Goal: Transaction & Acquisition: Purchase product/service

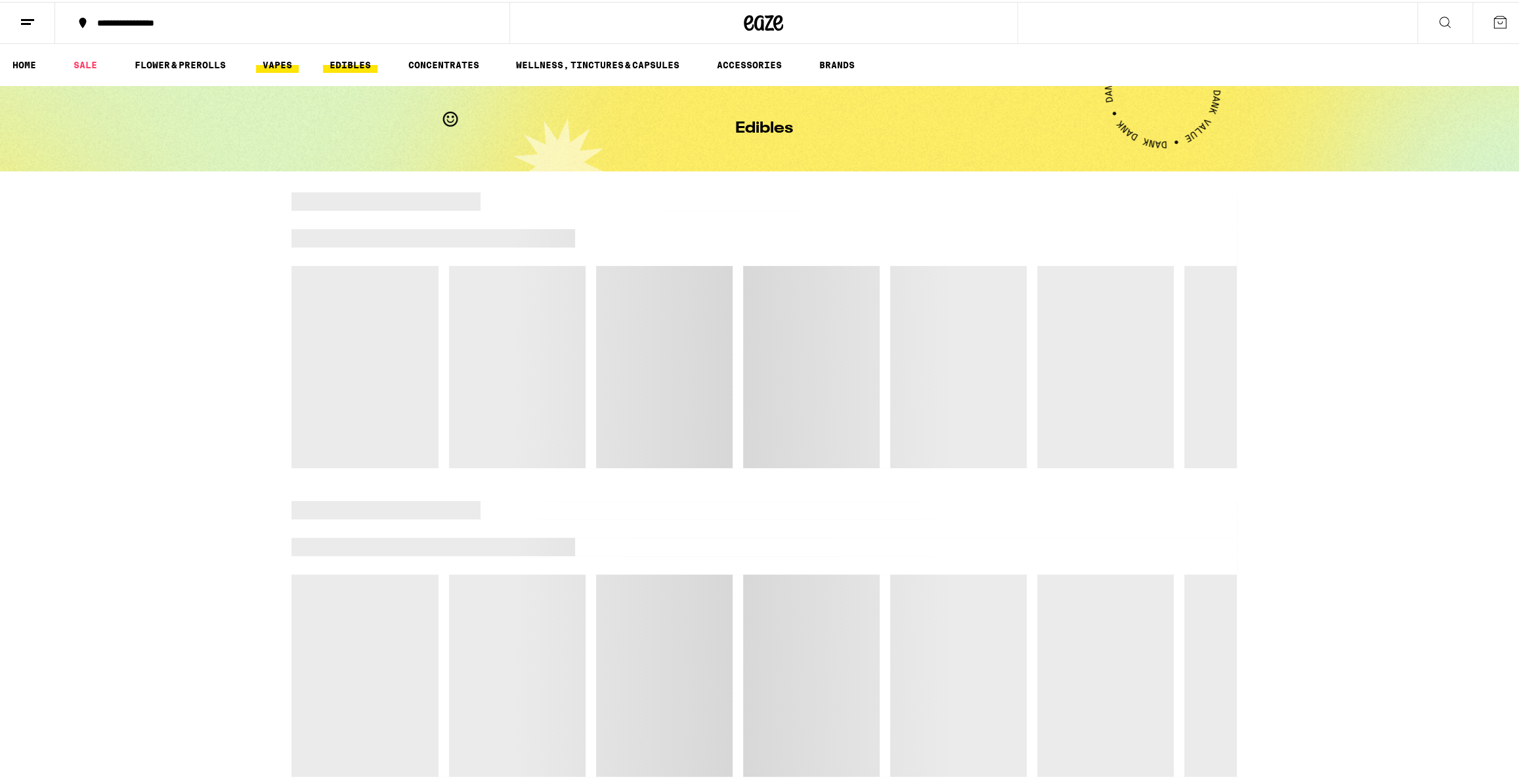
click at [272, 63] on link "VAPES" at bounding box center [277, 63] width 42 height 15
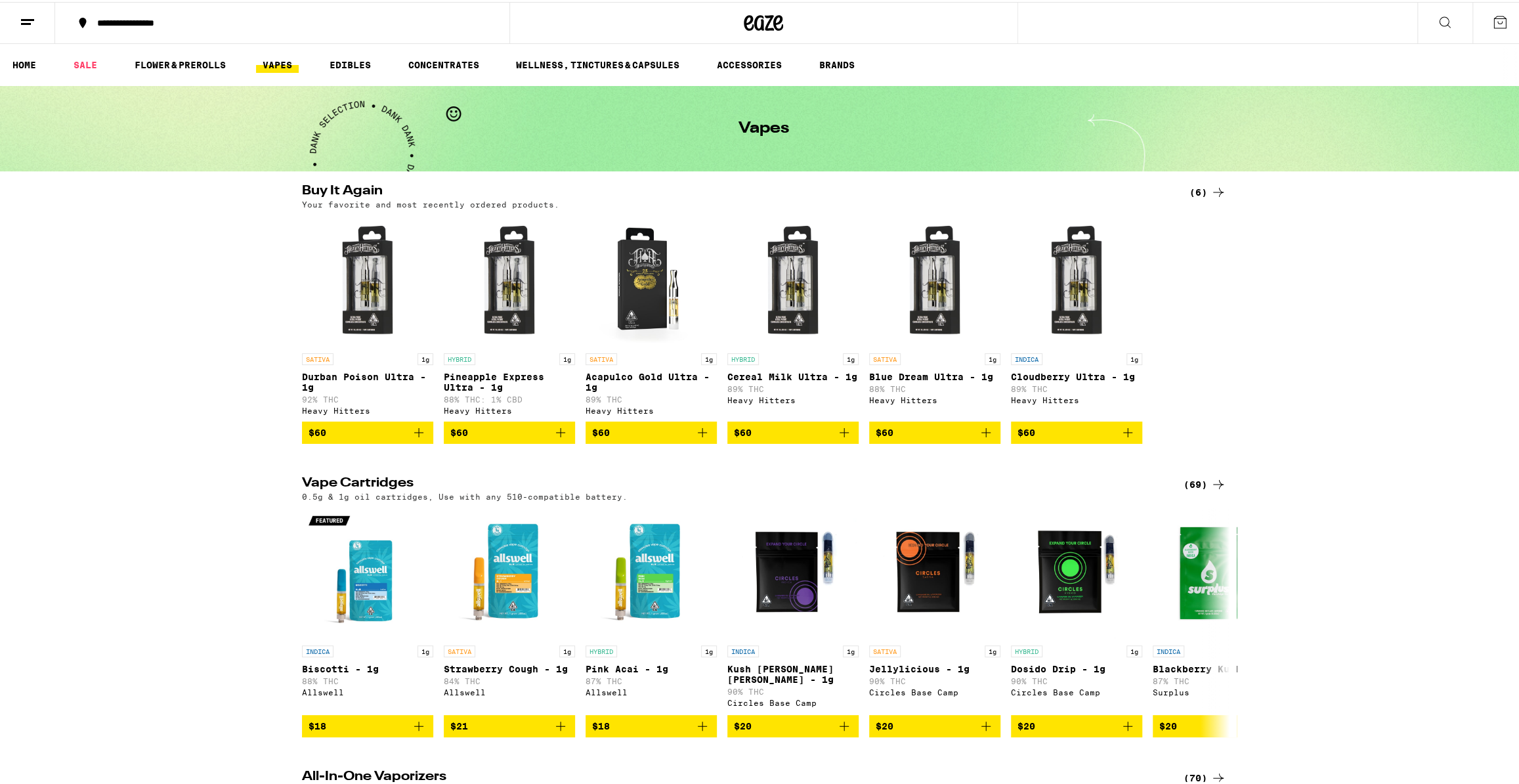
click at [1204, 486] on div "(69)" at bounding box center [1204, 482] width 42 height 15
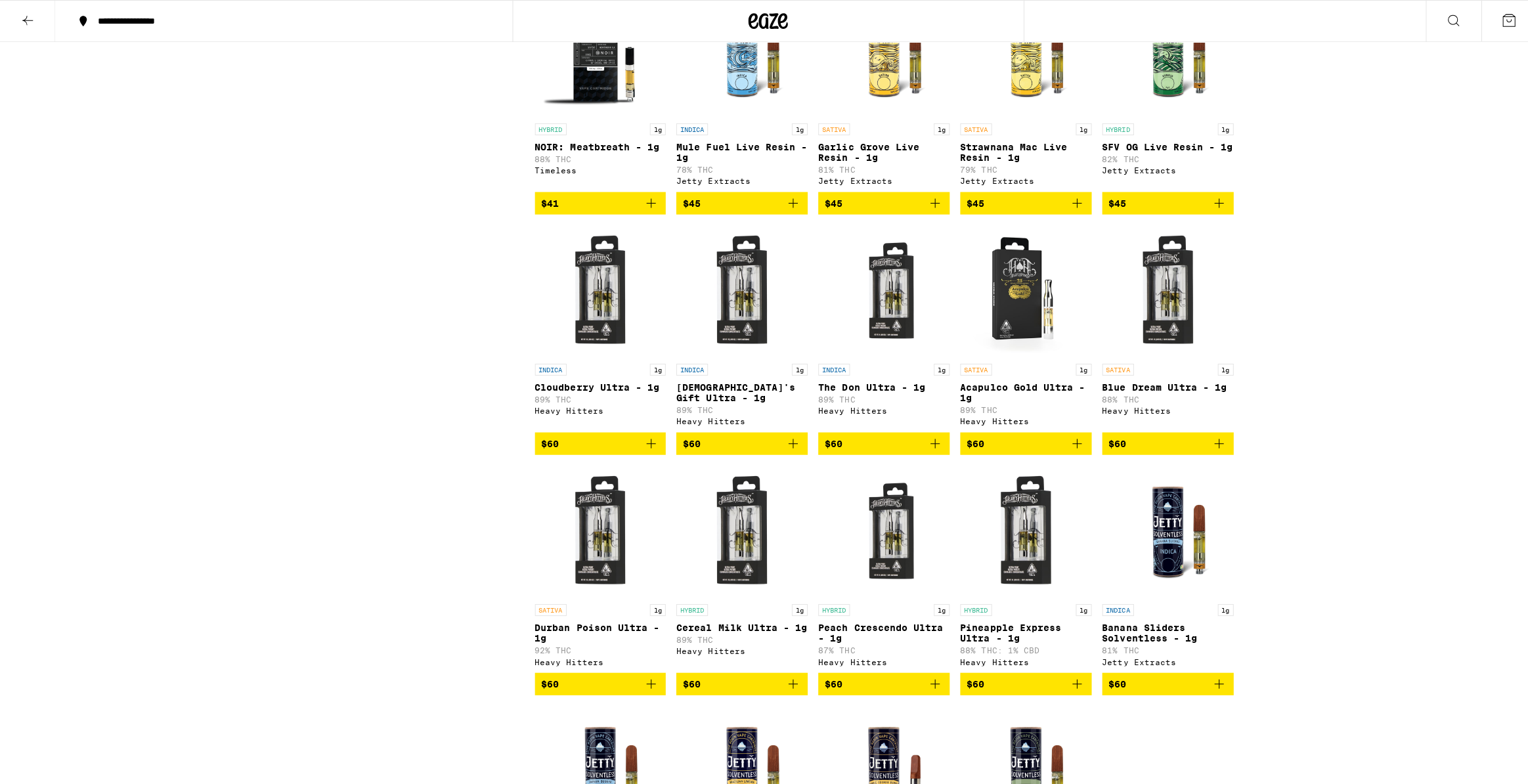
scroll to position [2641, 0]
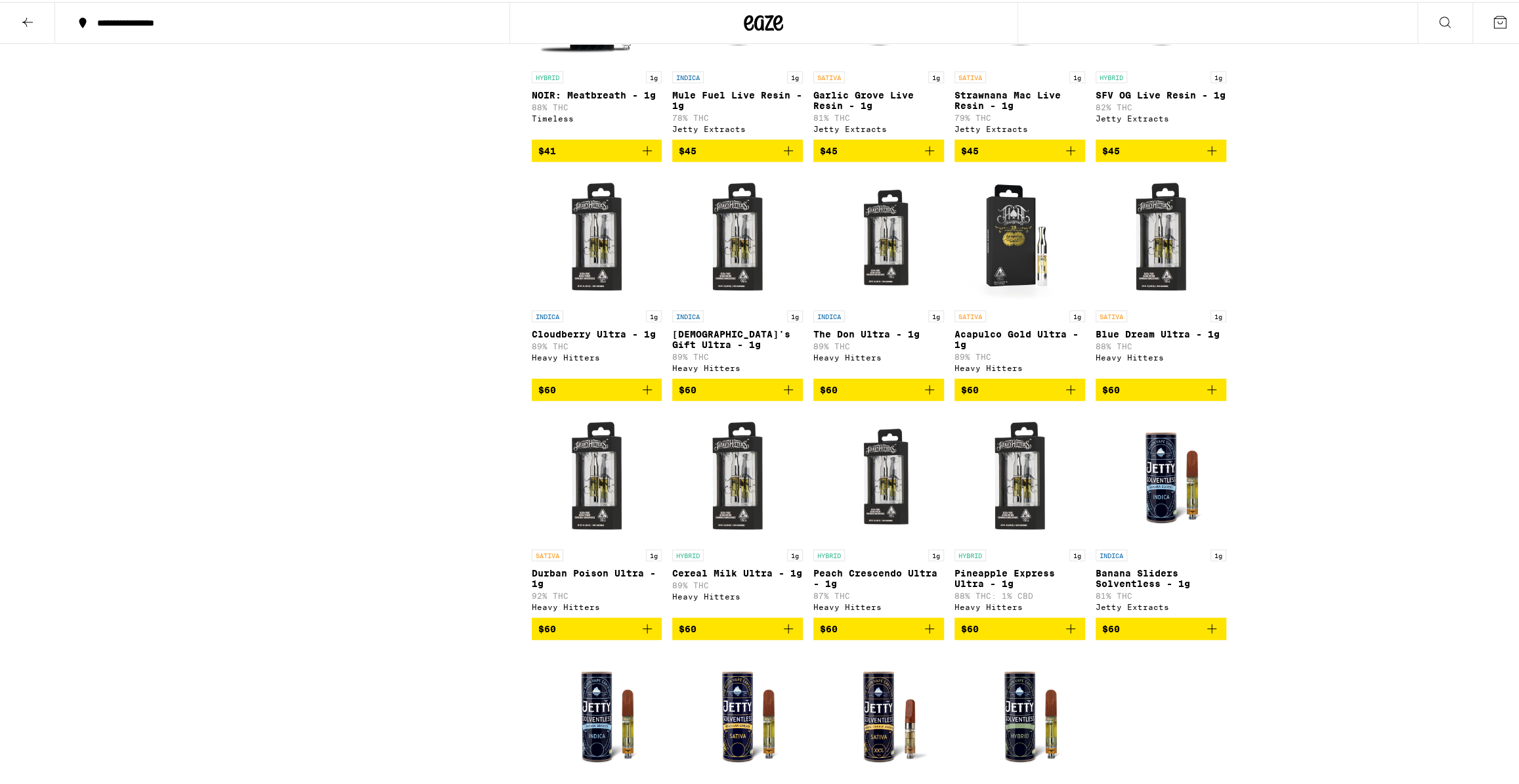
click at [1206, 395] on icon "Add to bag" at bounding box center [1212, 388] width 15 height 15
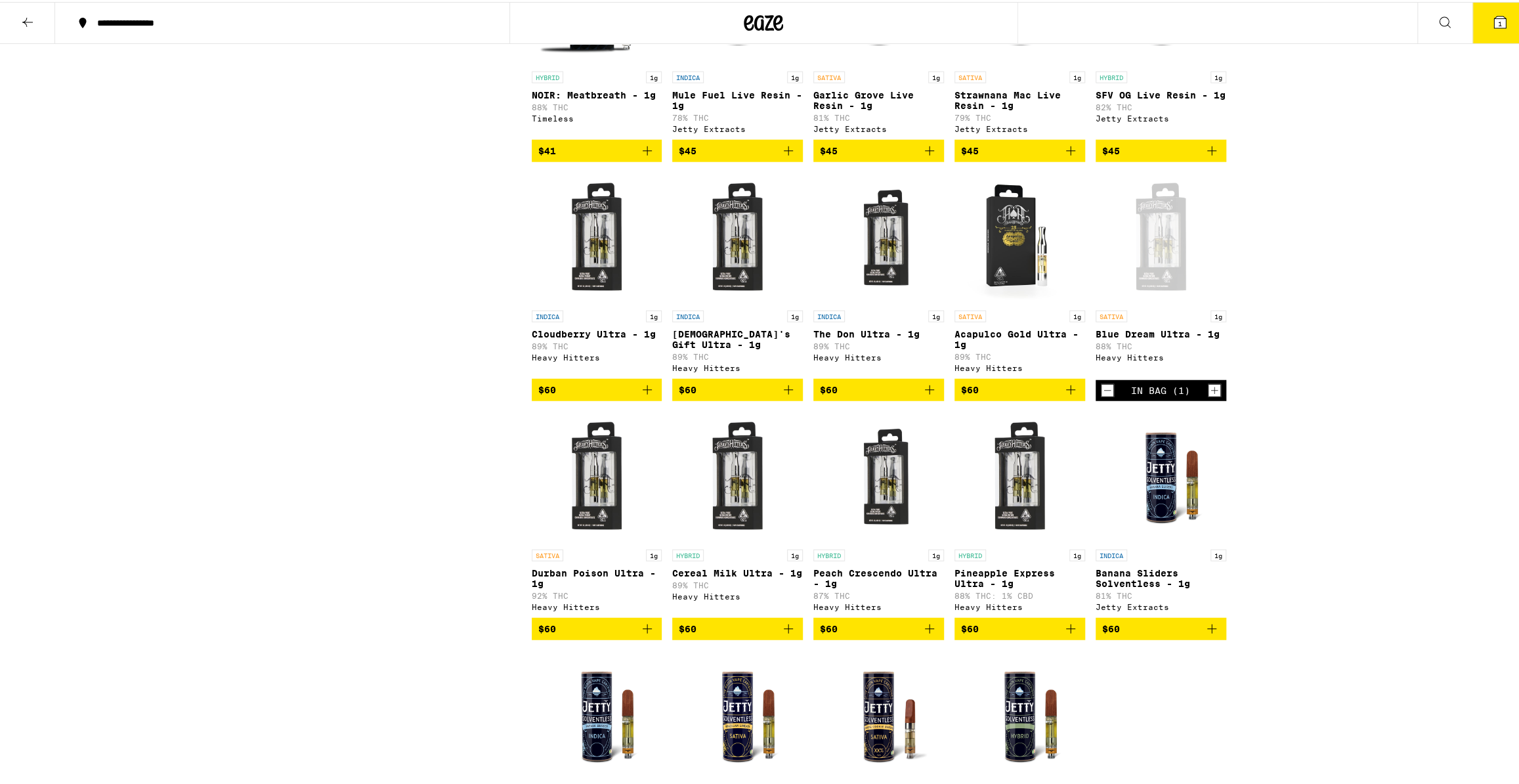
click at [1498, 19] on span "1" at bounding box center [1500, 21] width 4 height 8
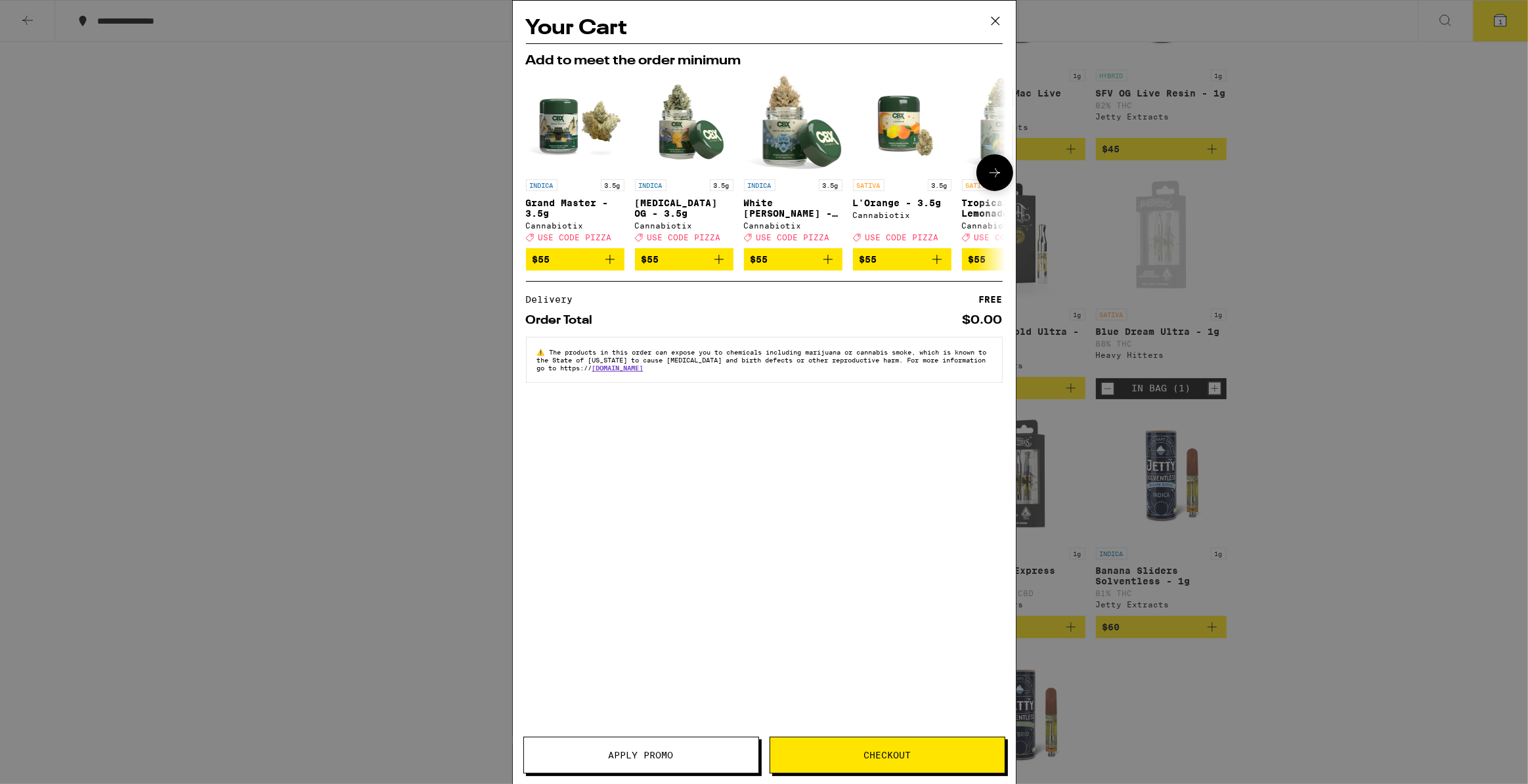
click at [1002, 175] on icon at bounding box center [995, 172] width 15 height 15
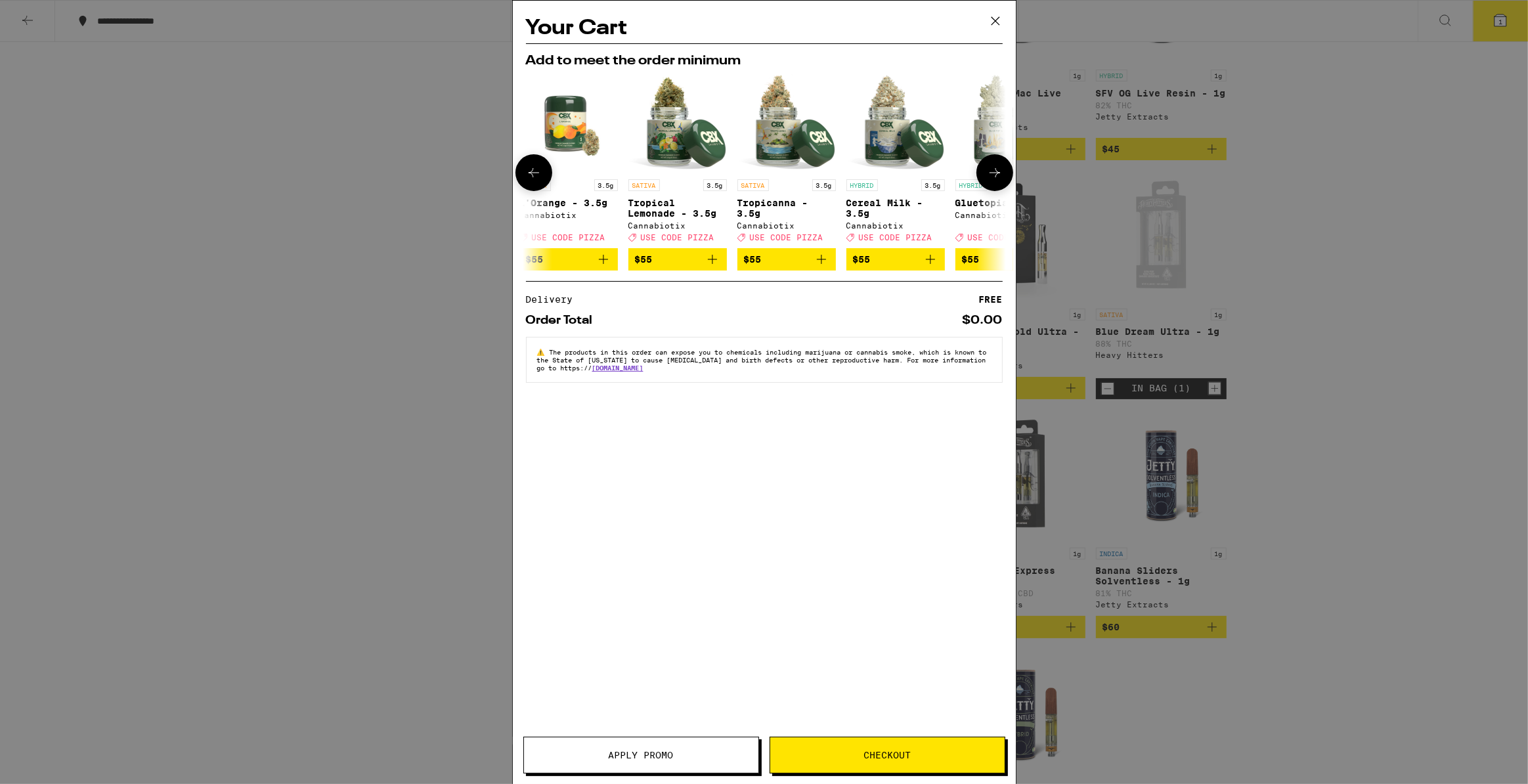
click at [1002, 175] on icon at bounding box center [995, 172] width 15 height 15
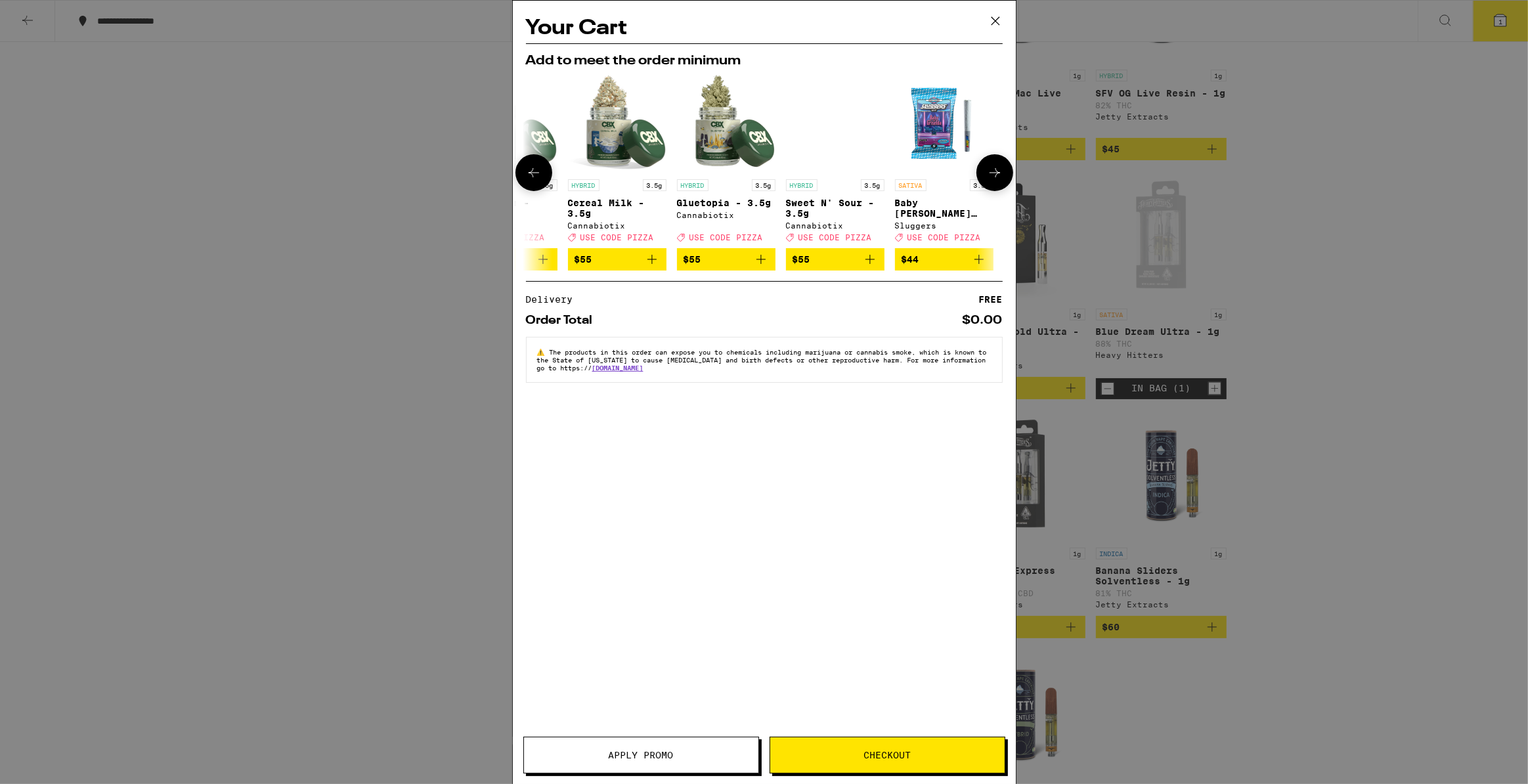
scroll to position [0, 613]
click at [1002, 175] on div at bounding box center [995, 172] width 37 height 37
click at [997, 13] on icon at bounding box center [995, 21] width 19 height 19
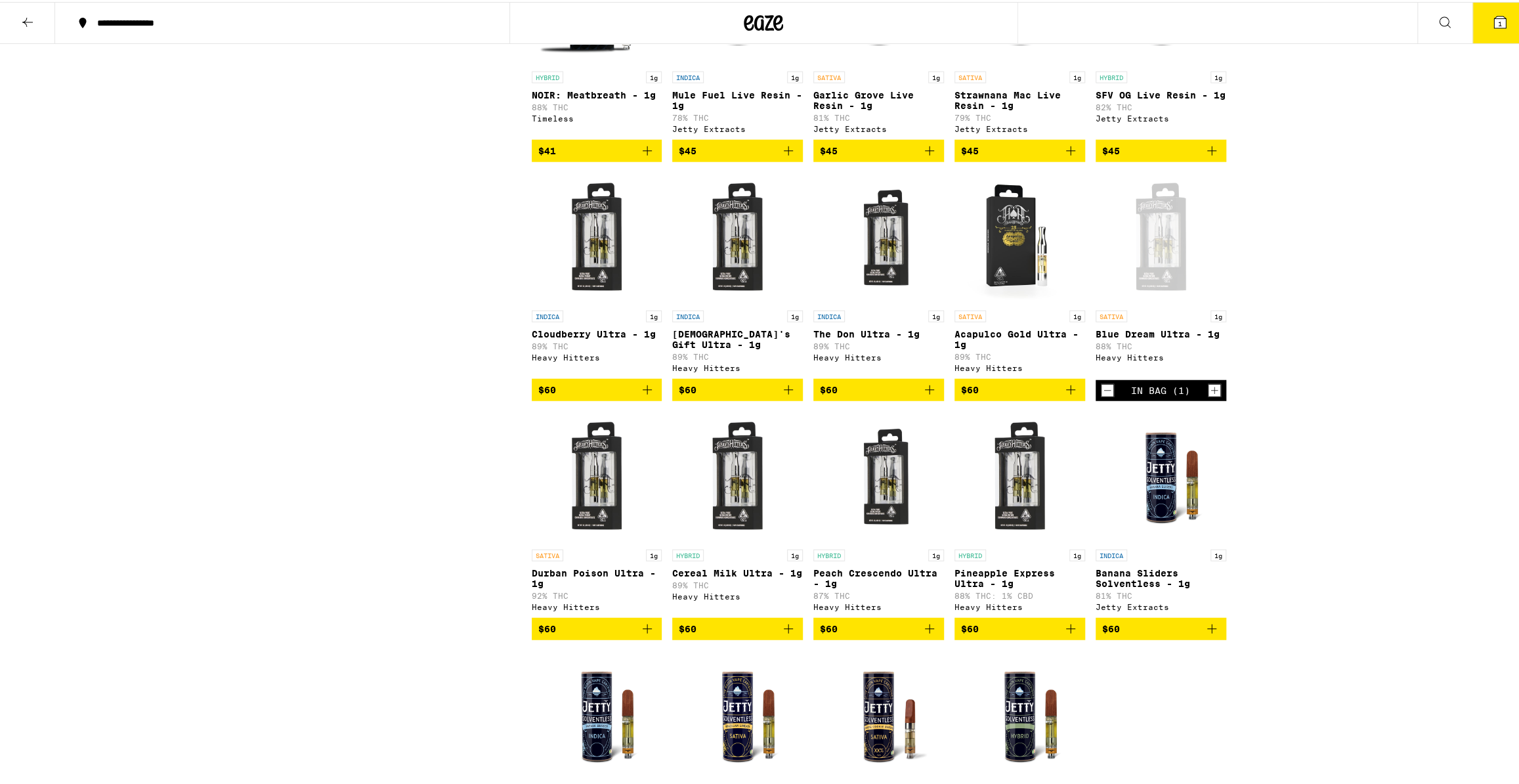
click at [1477, 15] on button "1" at bounding box center [1500, 21] width 55 height 40
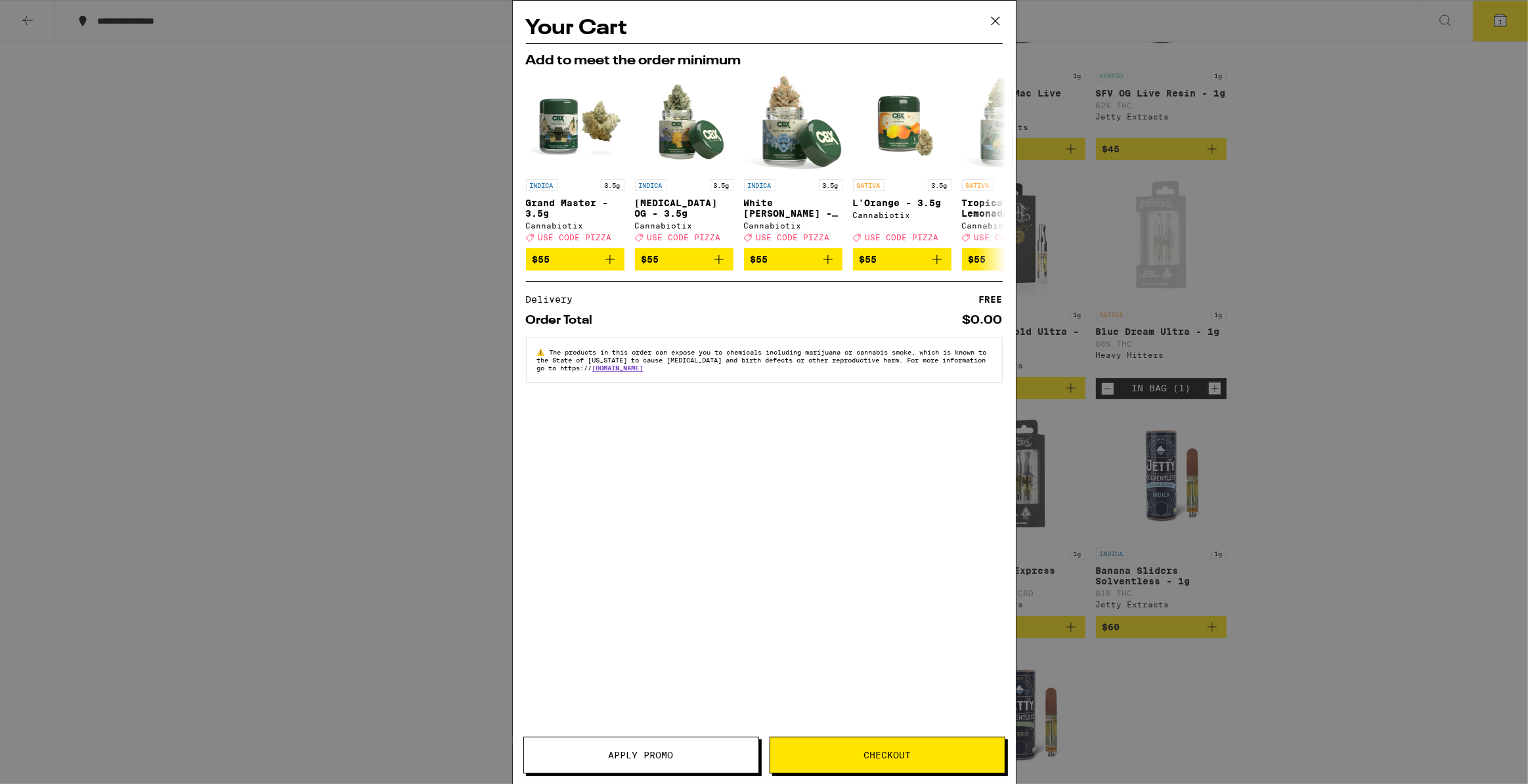
click at [991, 26] on icon at bounding box center [995, 21] width 19 height 19
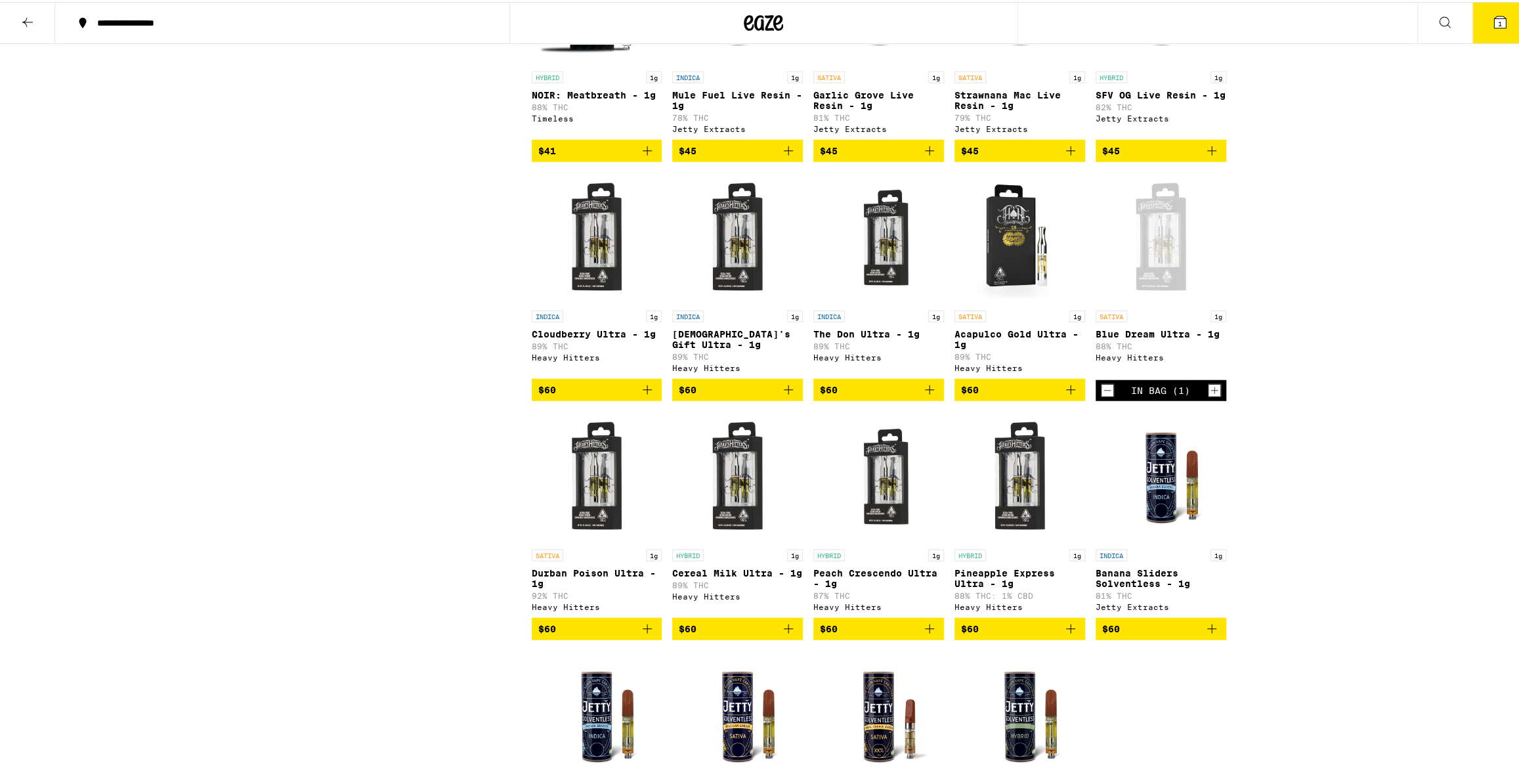
click at [1492, 15] on icon at bounding box center [1500, 20] width 15 height 15
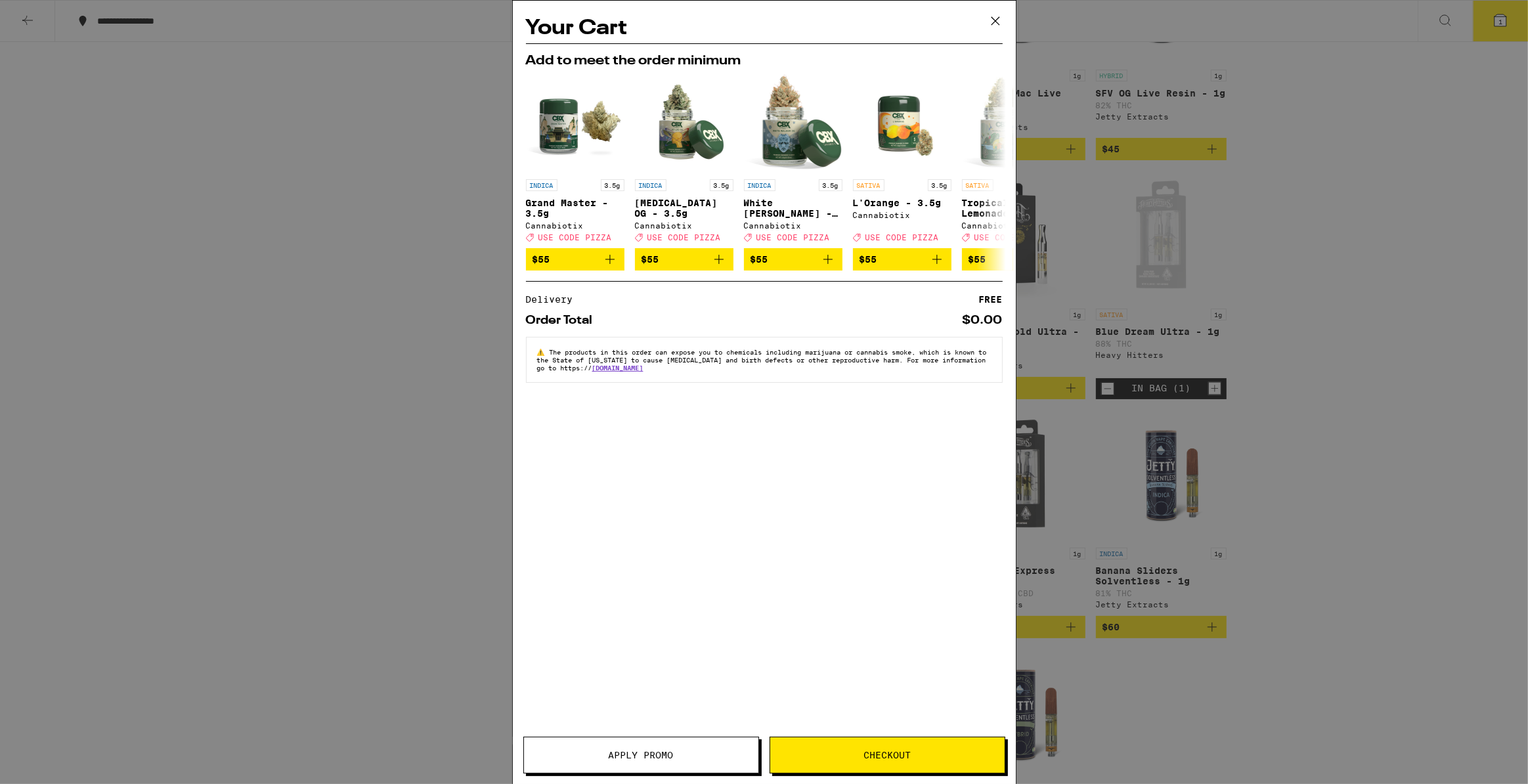
click at [851, 740] on button "Checkout" at bounding box center [887, 755] width 236 height 37
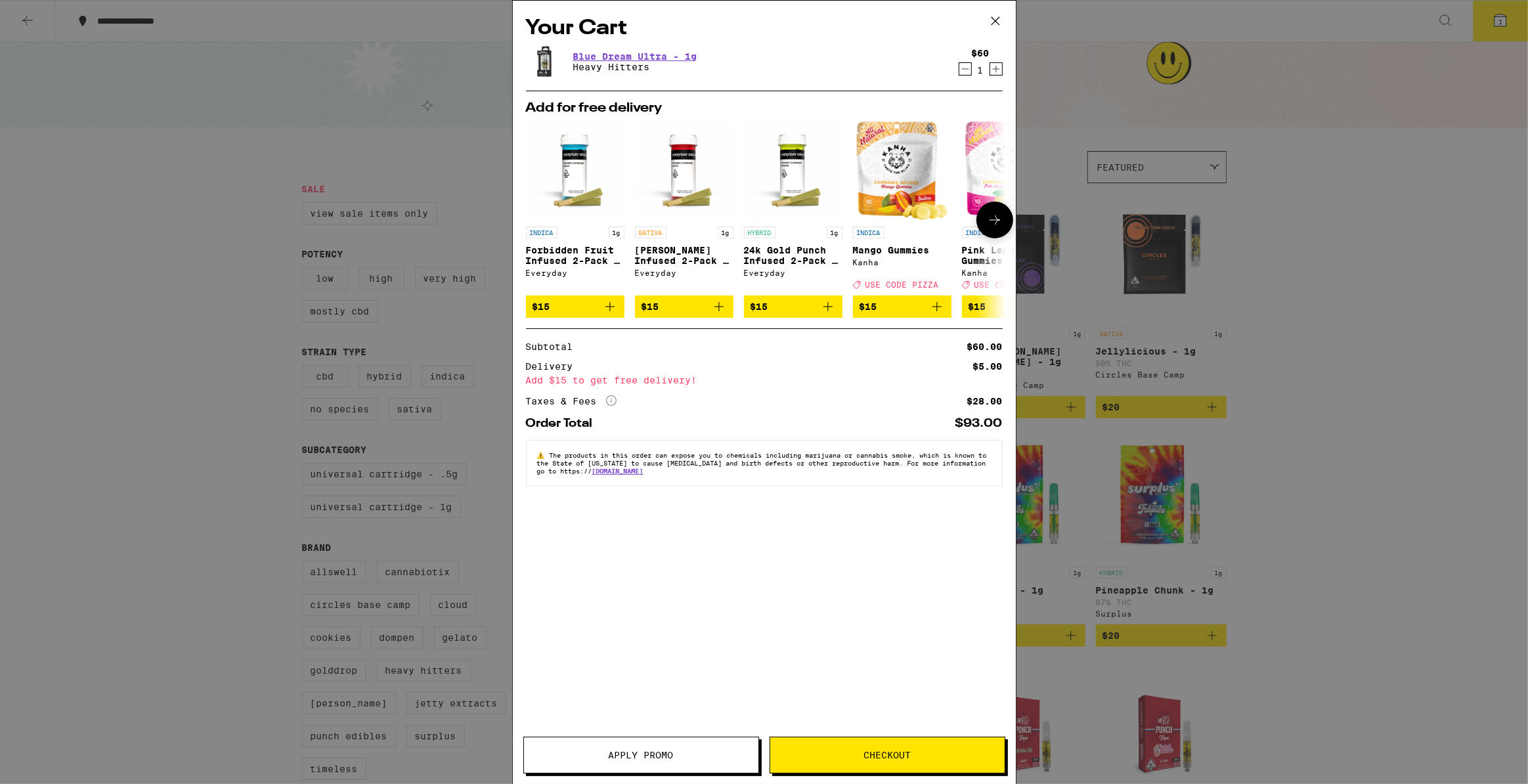
click at [995, 228] on icon at bounding box center [995, 219] width 15 height 15
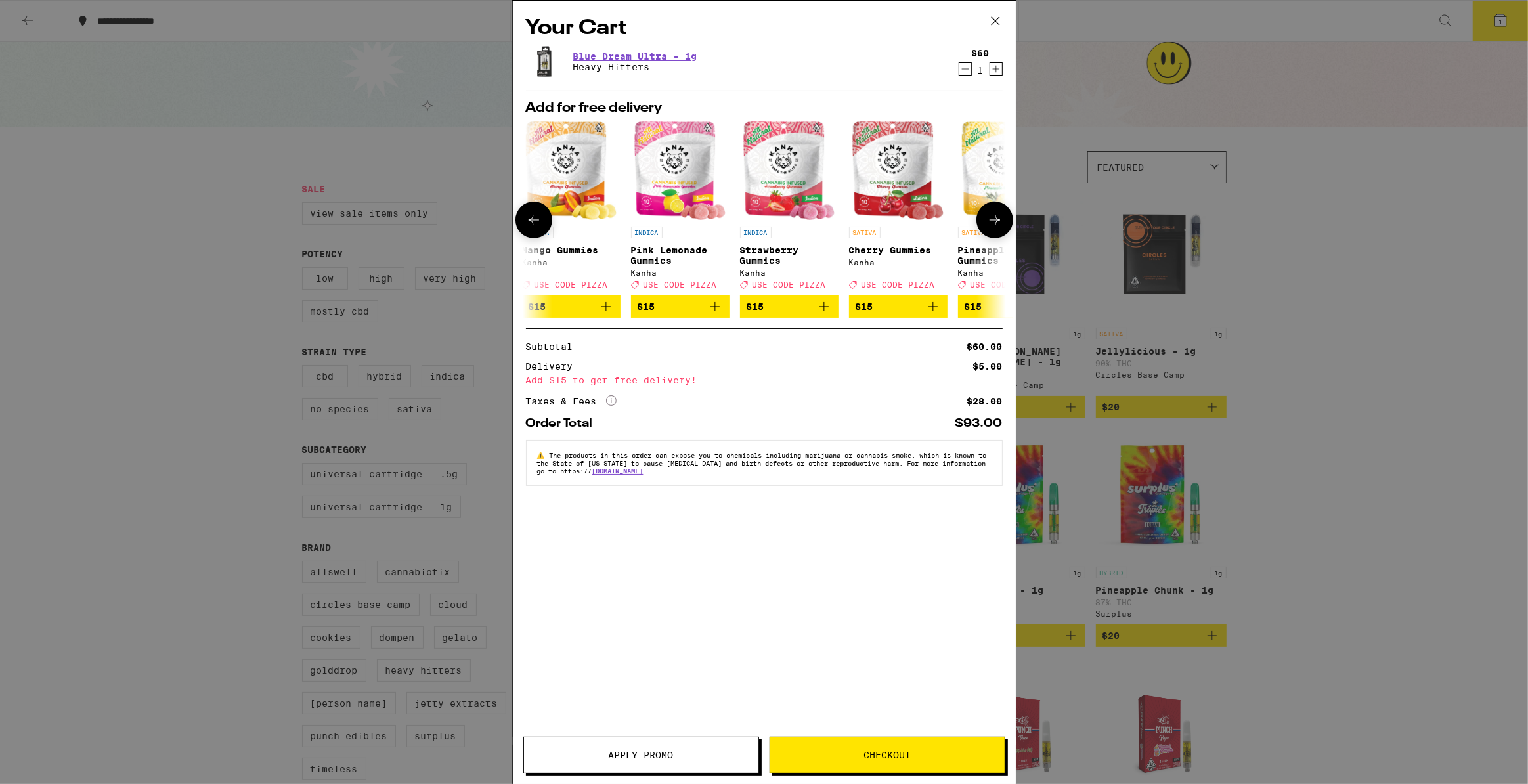
scroll to position [0, 334]
click at [995, 228] on icon at bounding box center [995, 219] width 15 height 15
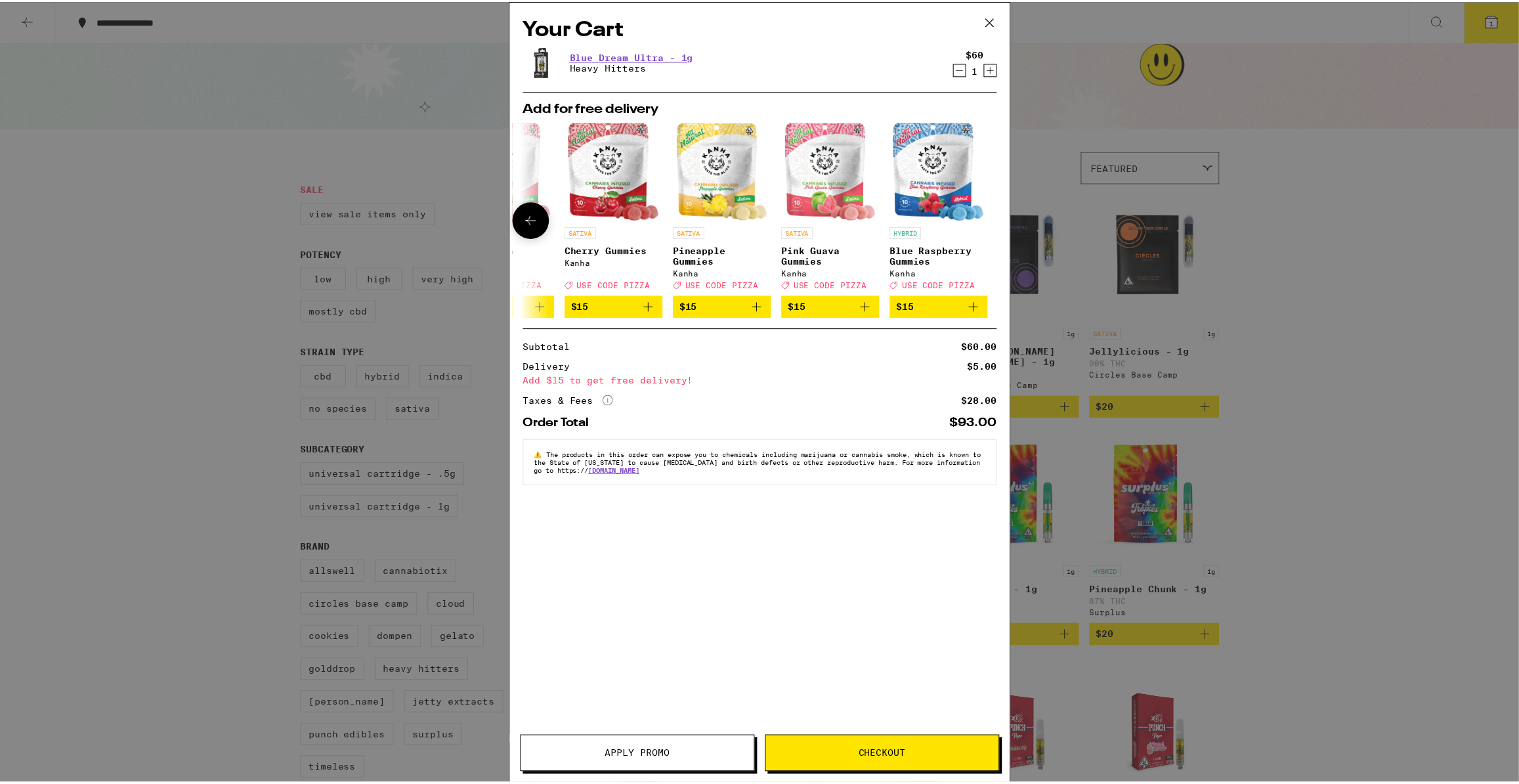
scroll to position [0, 613]
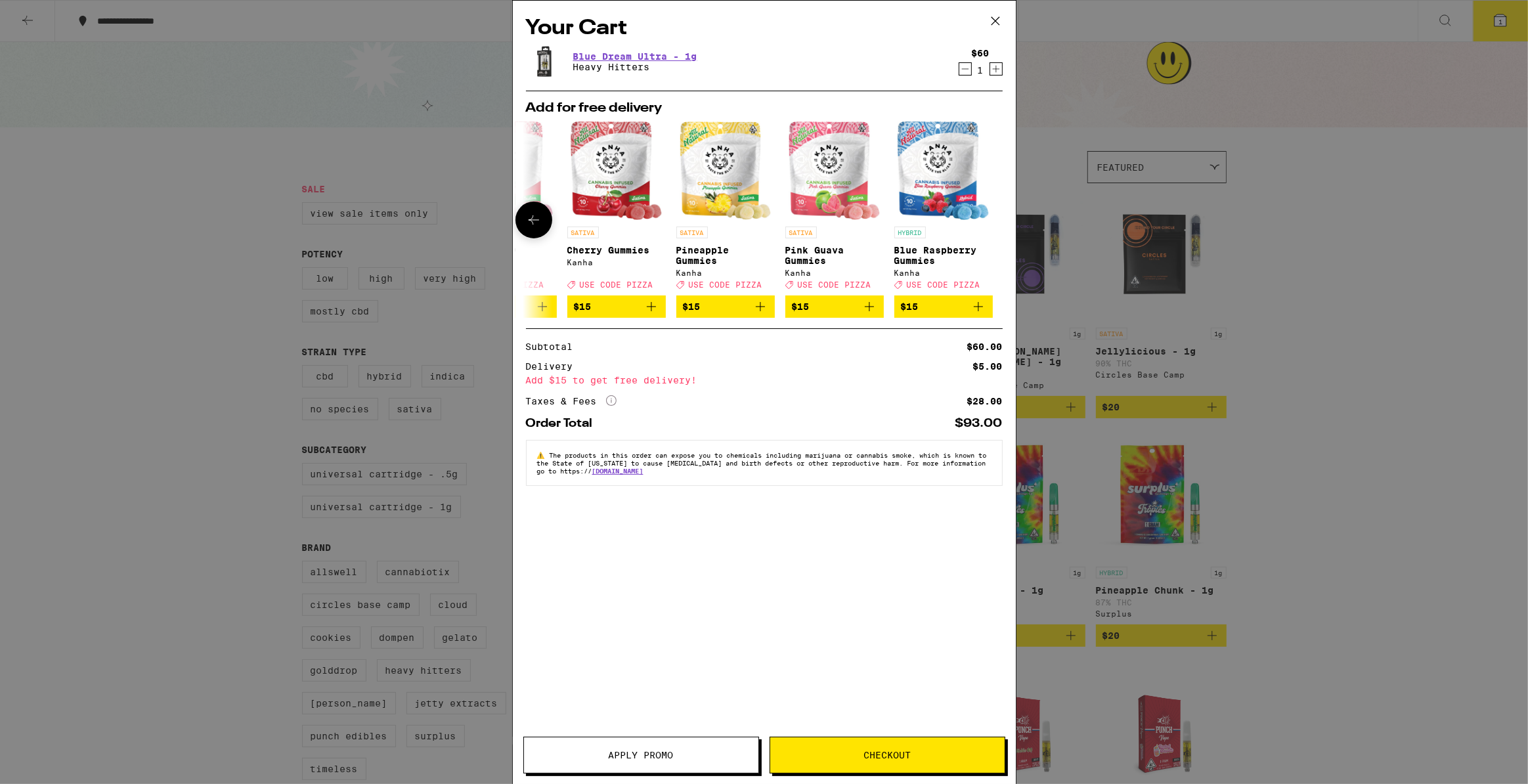
click at [995, 229] on div at bounding box center [995, 219] width 37 height 37
click at [993, 219] on div at bounding box center [995, 219] width 37 height 37
click at [883, 754] on span "Checkout" at bounding box center [886, 755] width 47 height 10
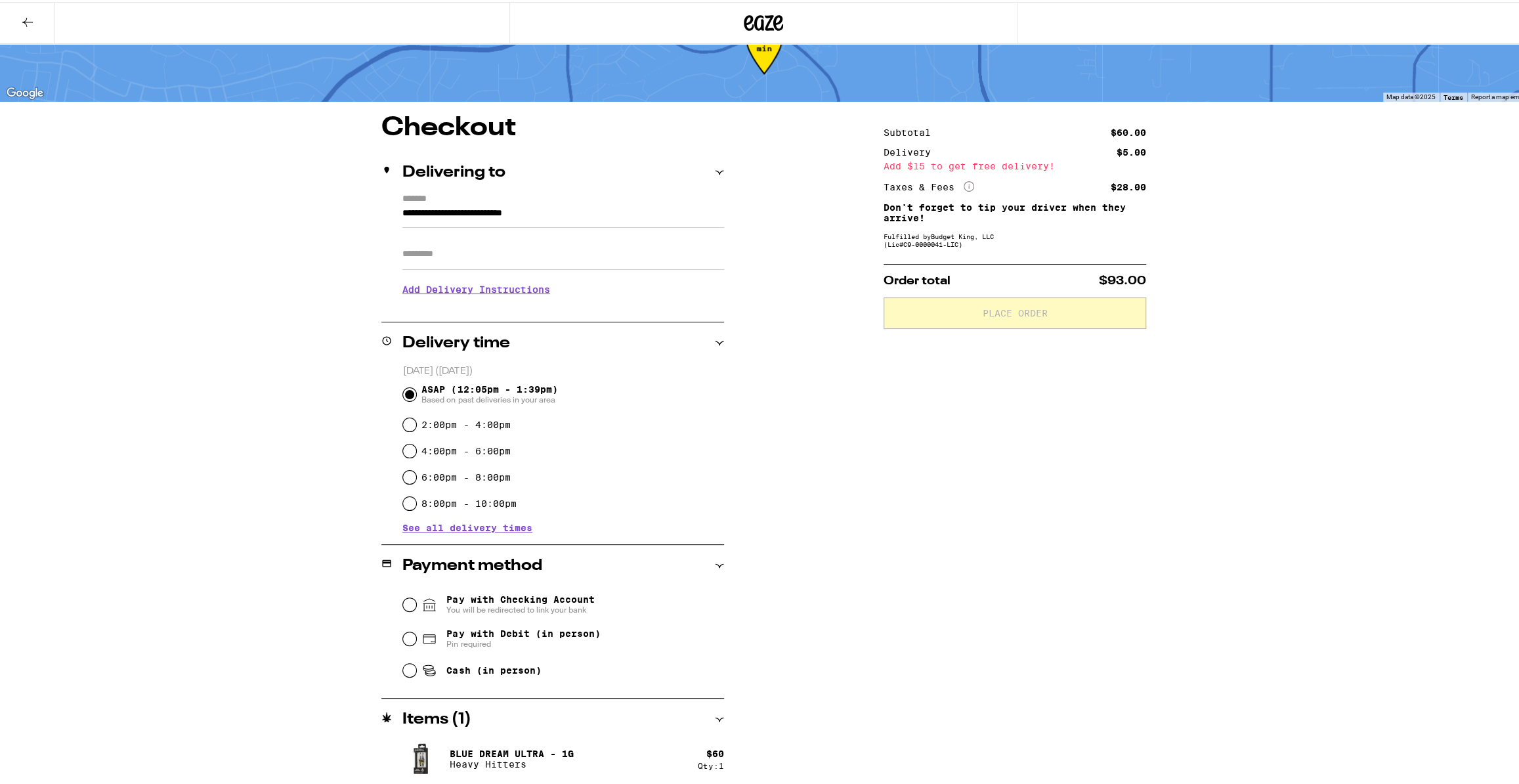
scroll to position [48, 0]
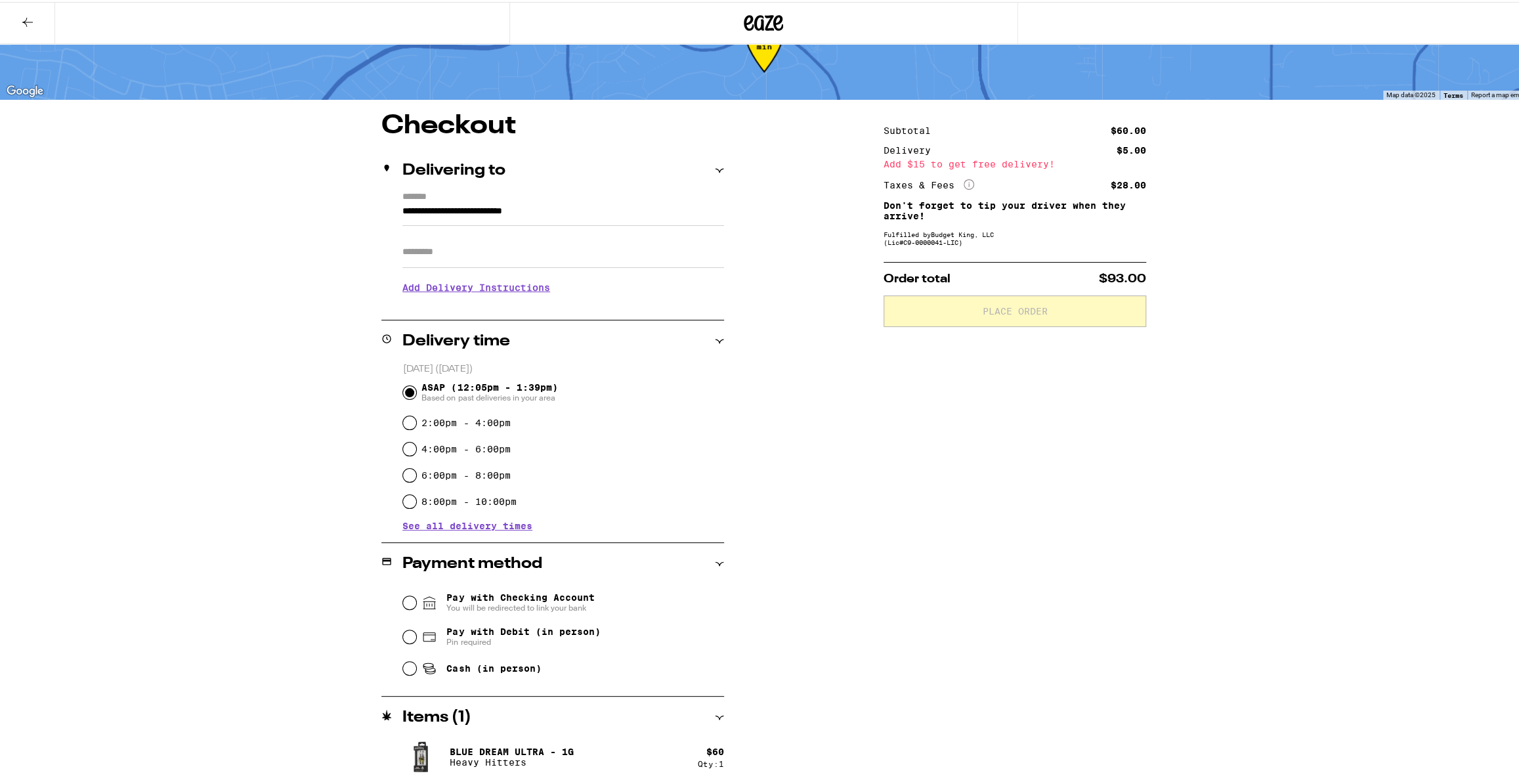
click at [471, 669] on span "Cash (in person)" at bounding box center [494, 666] width 94 height 11
click at [417, 669] on input "Cash (in person)" at bounding box center [410, 667] width 13 height 13
radio input "true"
click at [478, 283] on h3 "Add Delivery Instructions" at bounding box center [563, 285] width 321 height 30
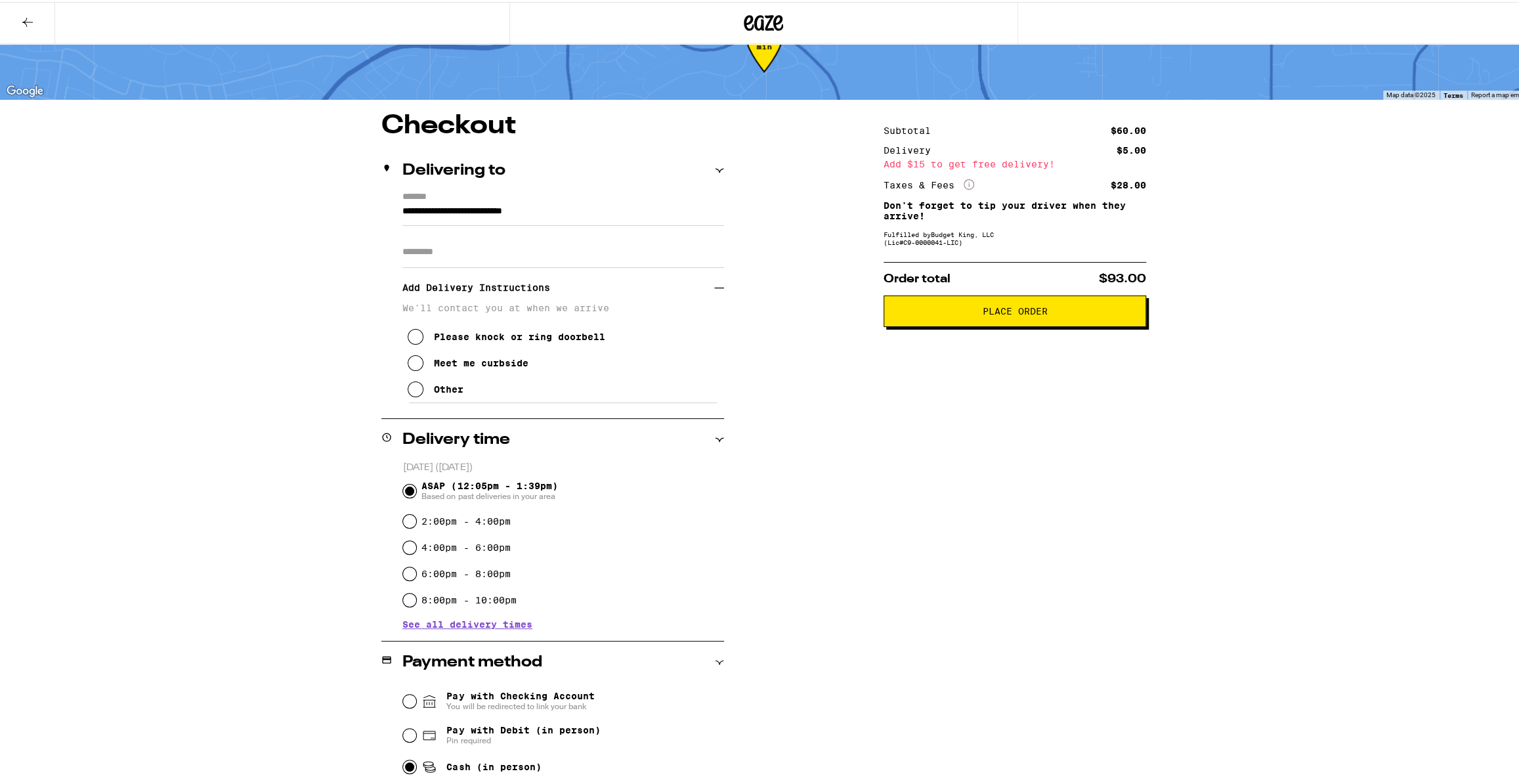
click at [439, 400] on button "Other" at bounding box center [436, 387] width 56 height 26
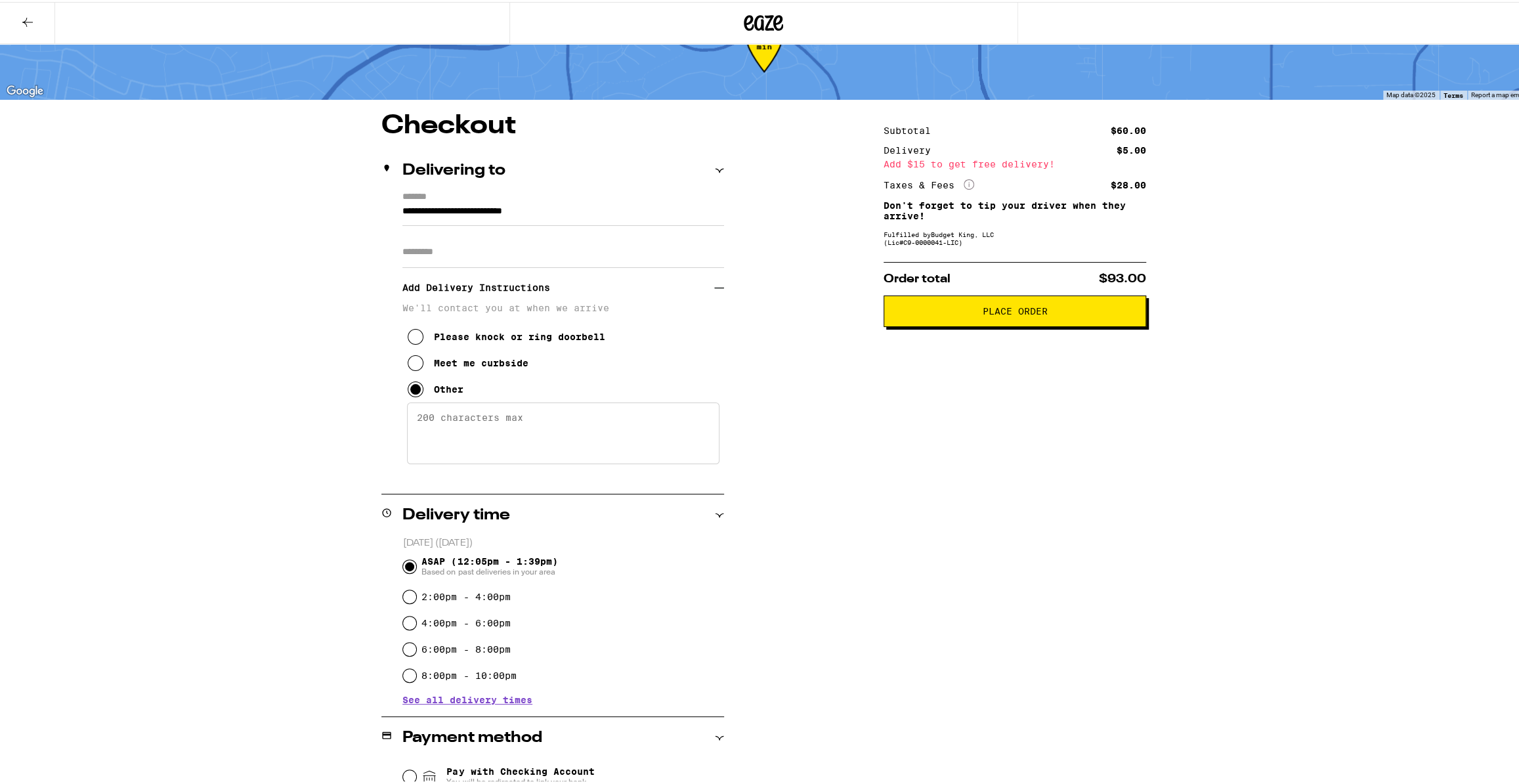
click at [437, 427] on textarea "Enter any other delivery instructions you want driver to know" at bounding box center [563, 431] width 313 height 62
type textarea "Gate code is #2828, please meet me out front by the curb."
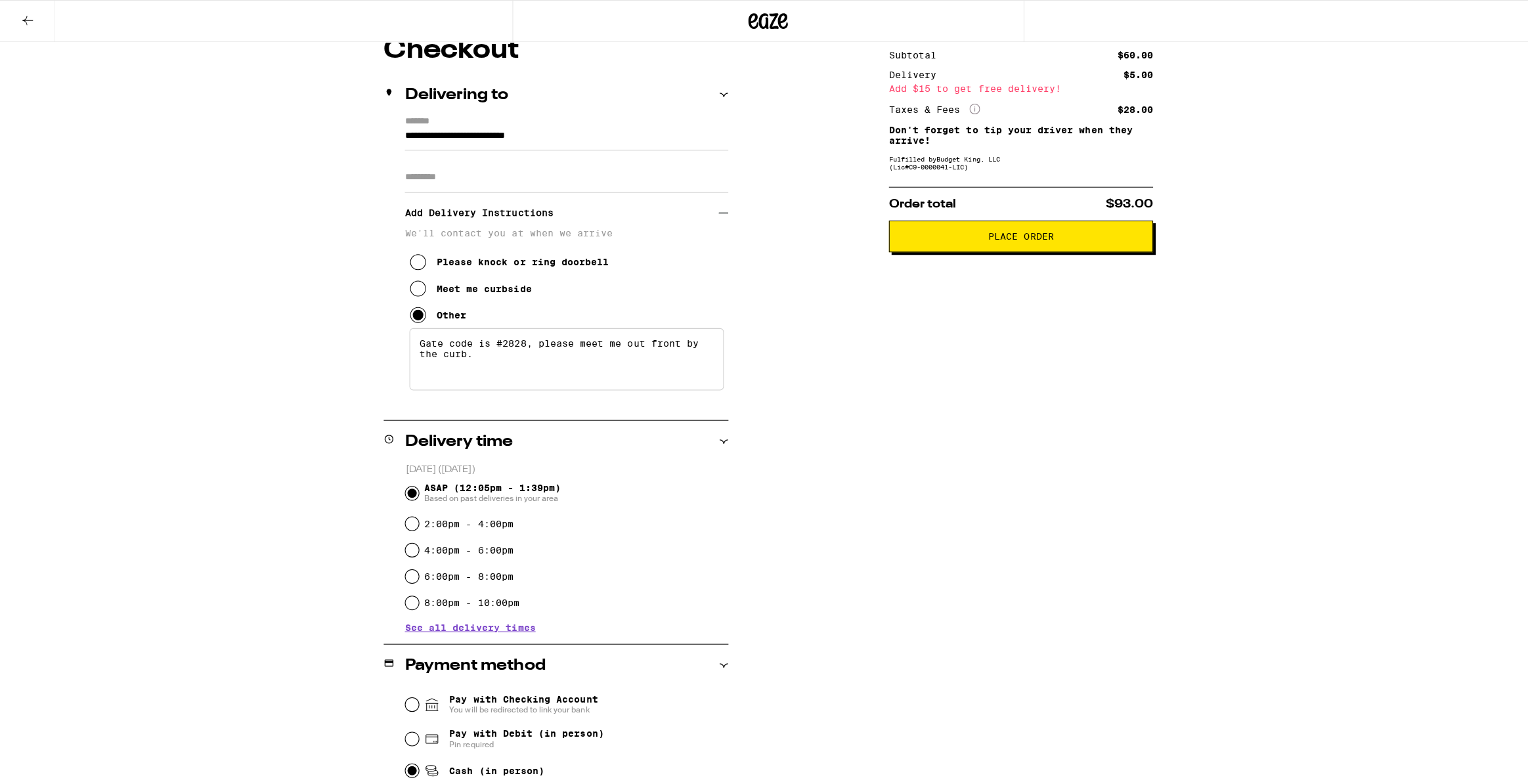
scroll to position [0, 0]
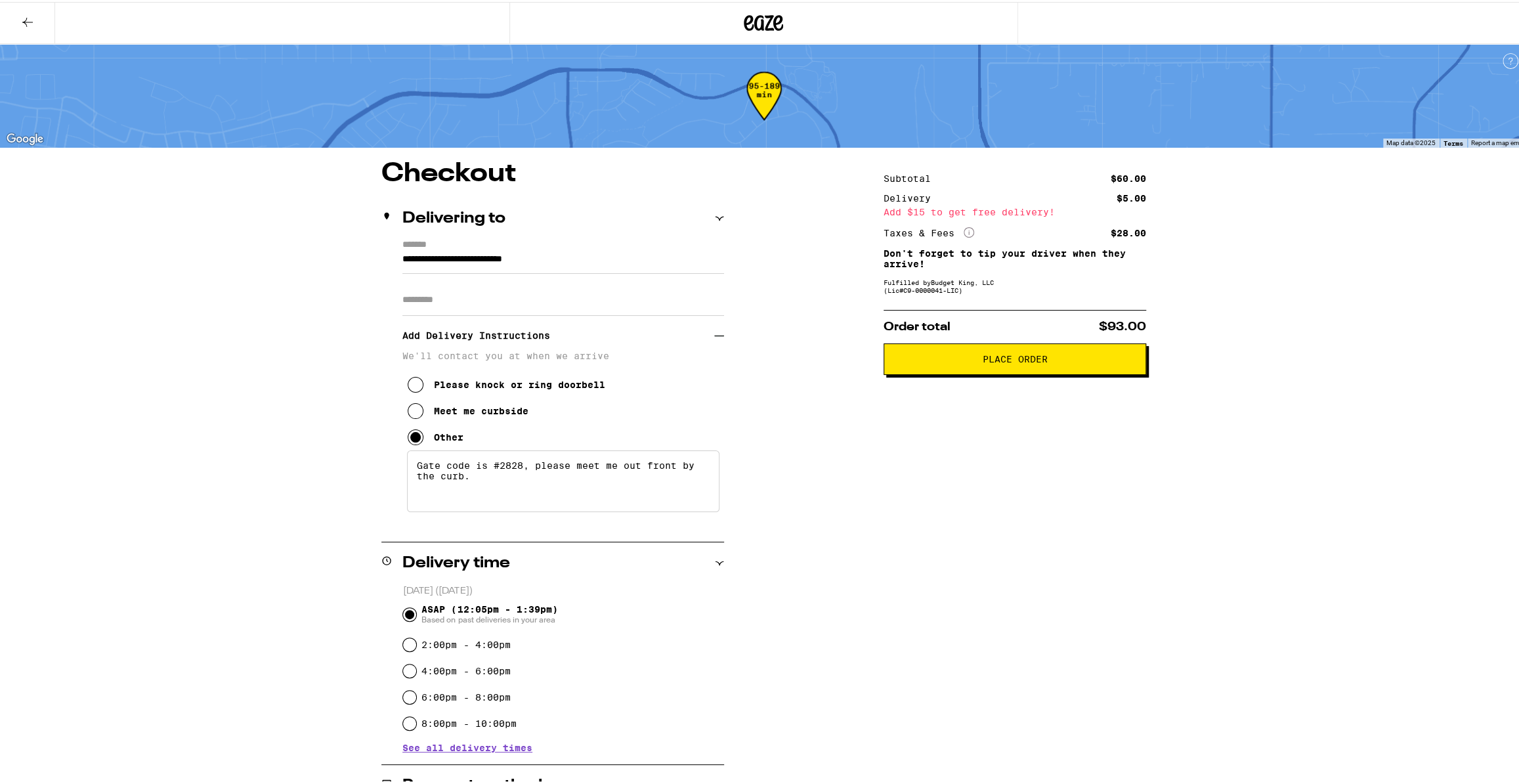
click at [1016, 359] on span "Place Order" at bounding box center [1016, 357] width 65 height 10
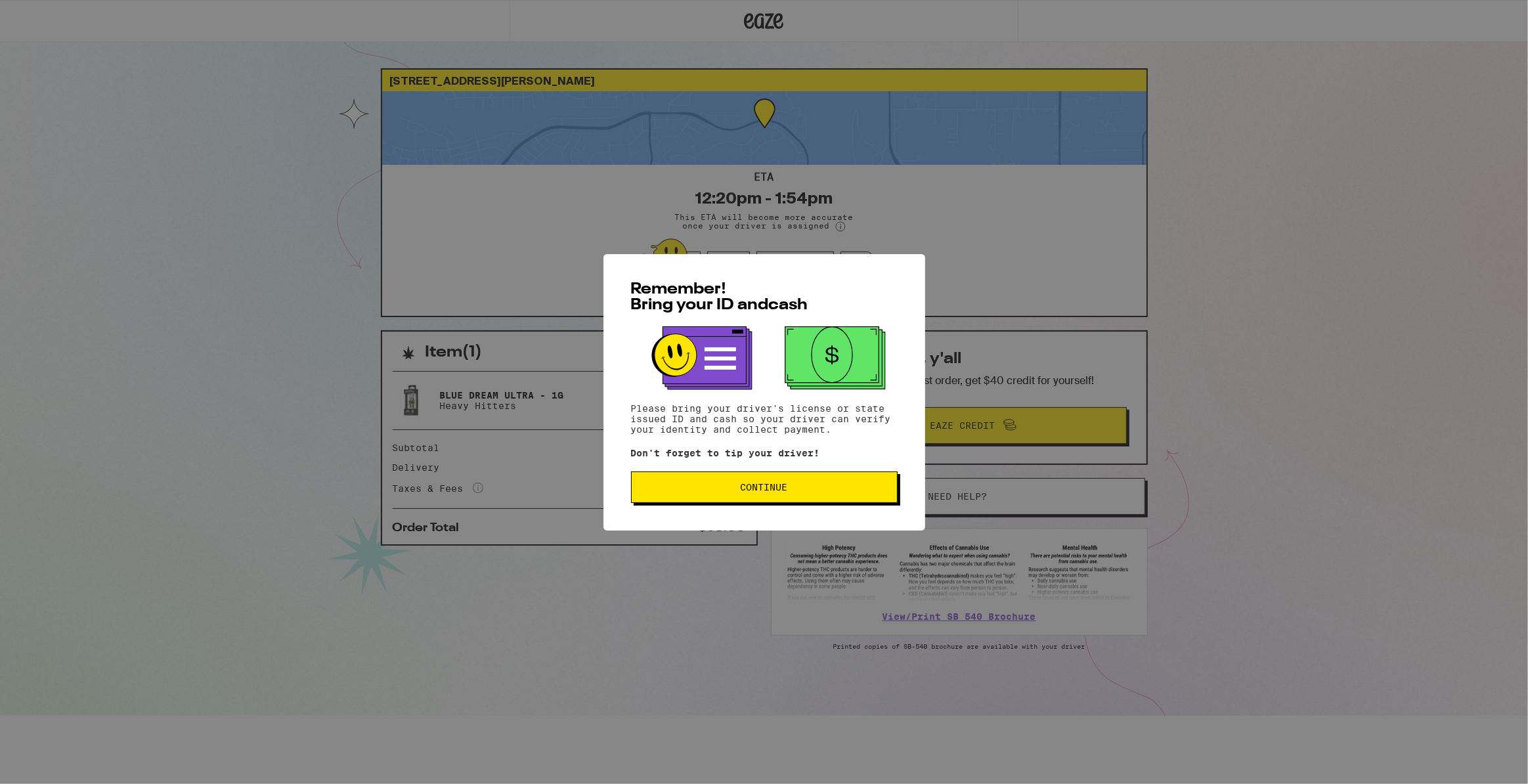
click at [789, 497] on button "Continue" at bounding box center [764, 487] width 267 height 32
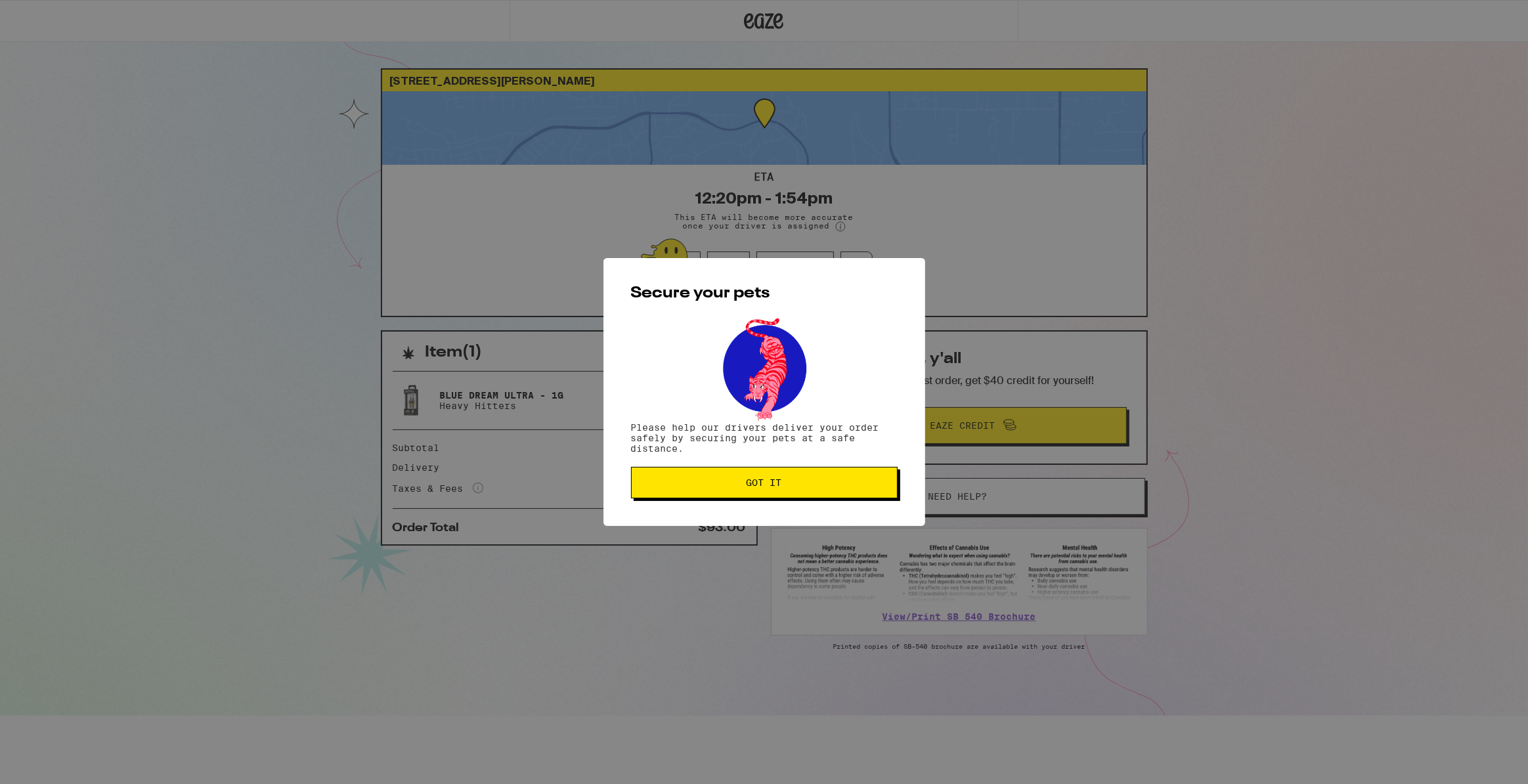
click at [788, 495] on button "Got it" at bounding box center [764, 482] width 267 height 32
